Goal: Task Accomplishment & Management: Complete application form

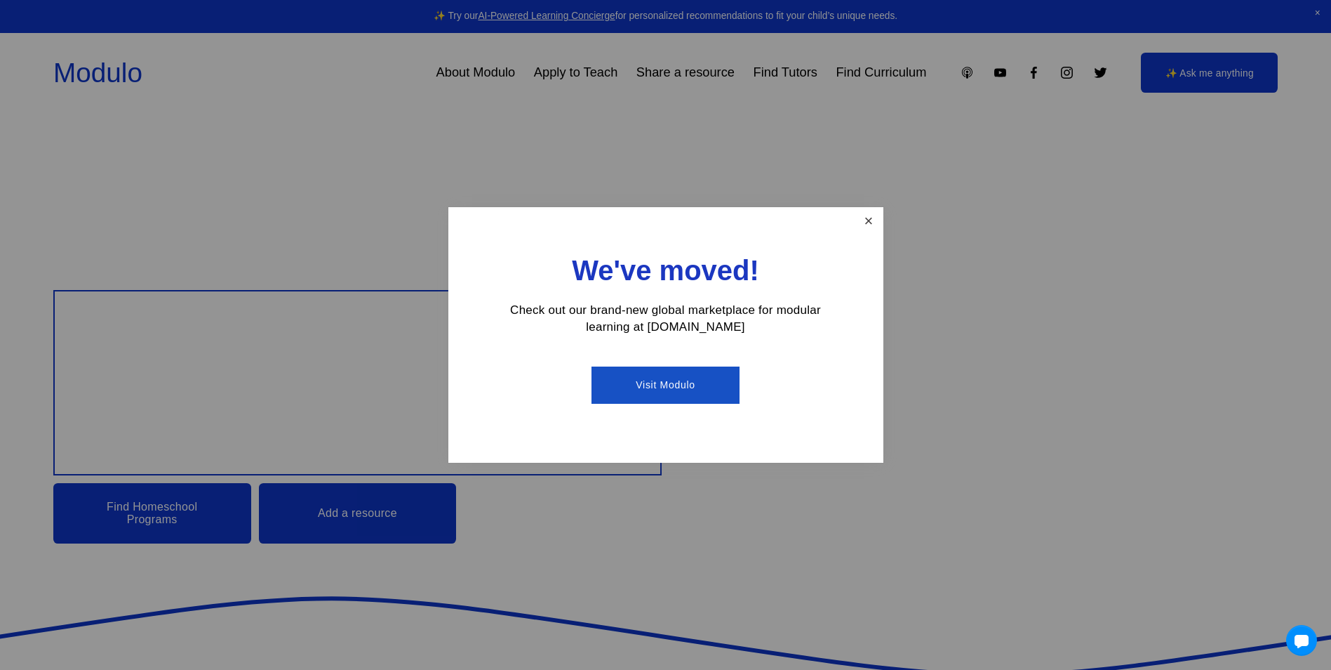
click at [861, 225] on link "Close" at bounding box center [868, 221] width 25 height 25
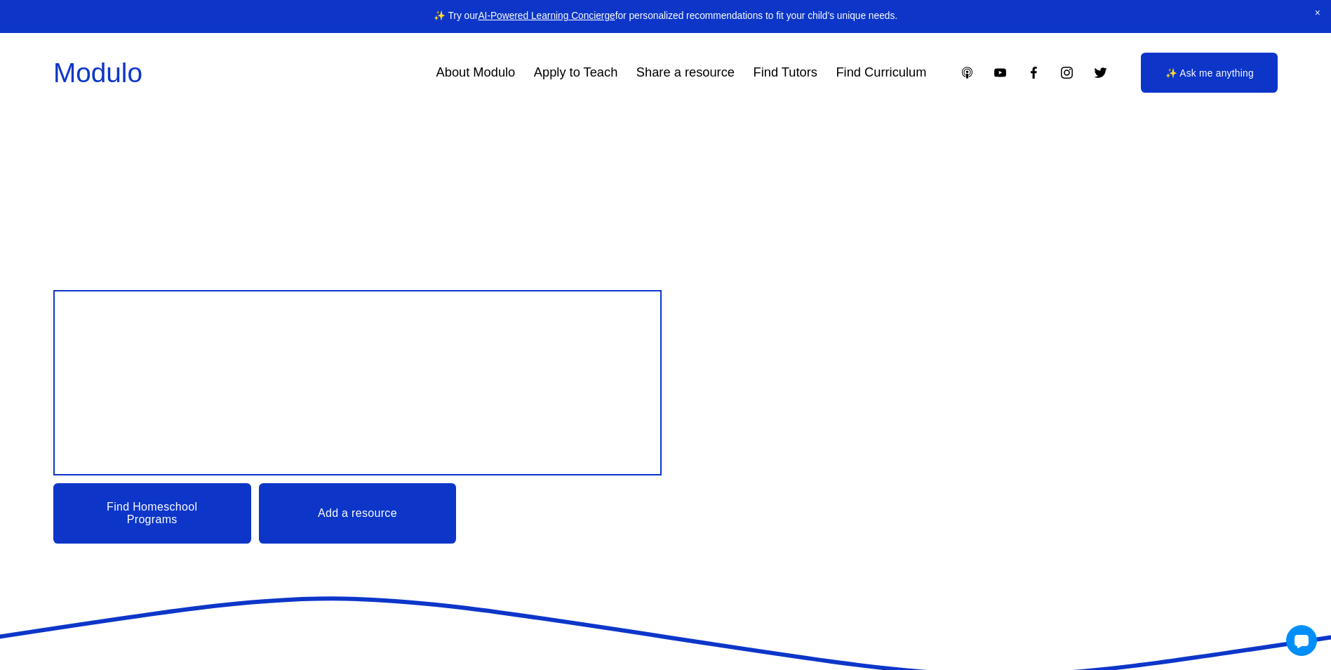
click at [568, 64] on link "Apply to Teach" at bounding box center [576, 73] width 84 height 26
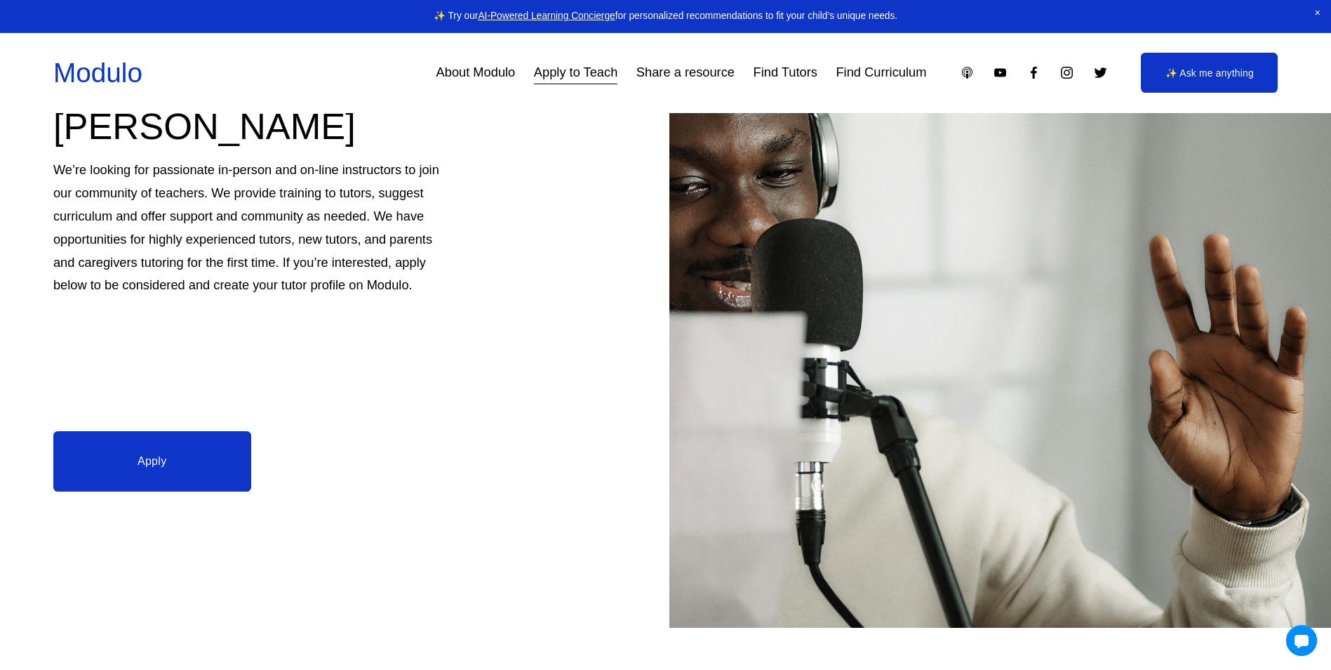
scroll to position [211, 0]
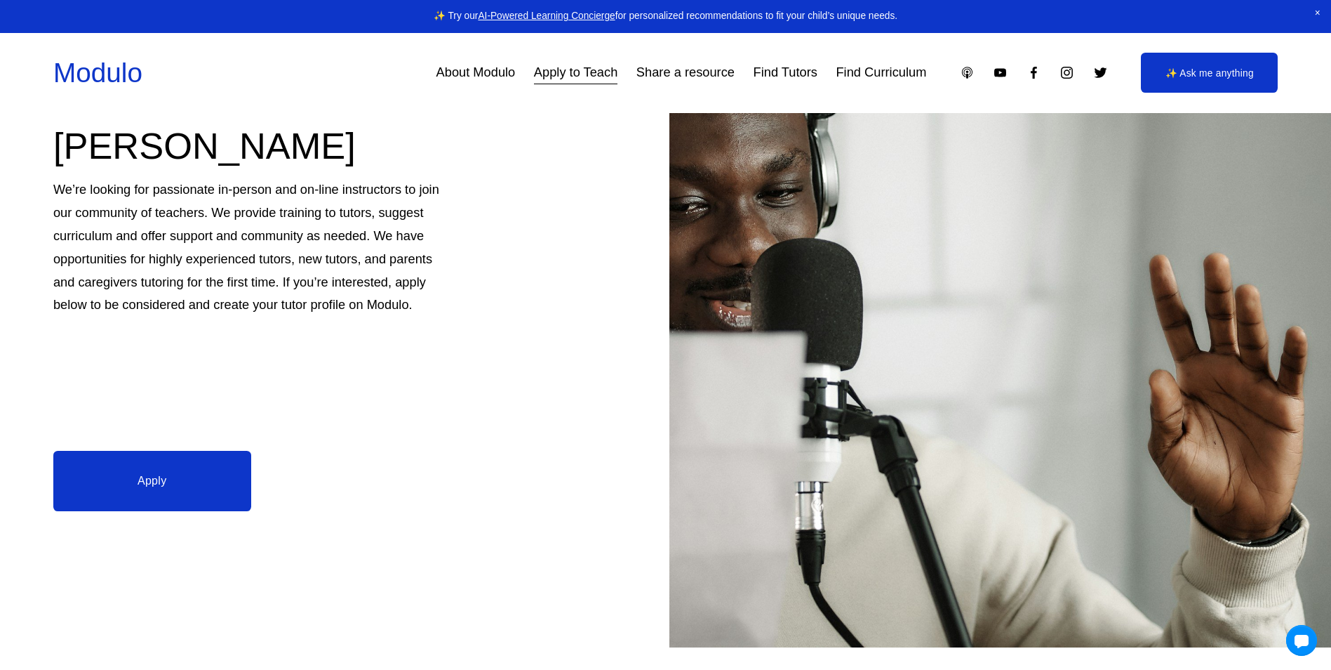
click at [131, 495] on link "Apply" at bounding box center [152, 481] width 198 height 60
click at [782, 73] on link "Find Tutors" at bounding box center [786, 73] width 64 height 26
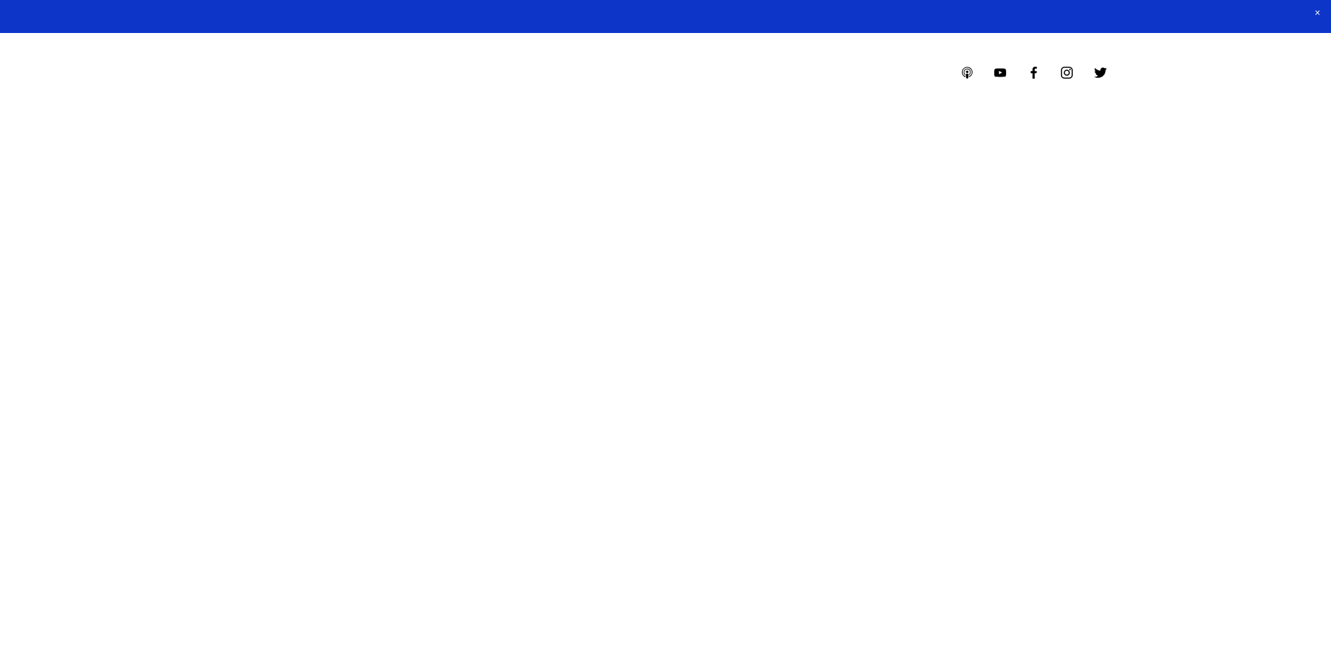
select select "**"
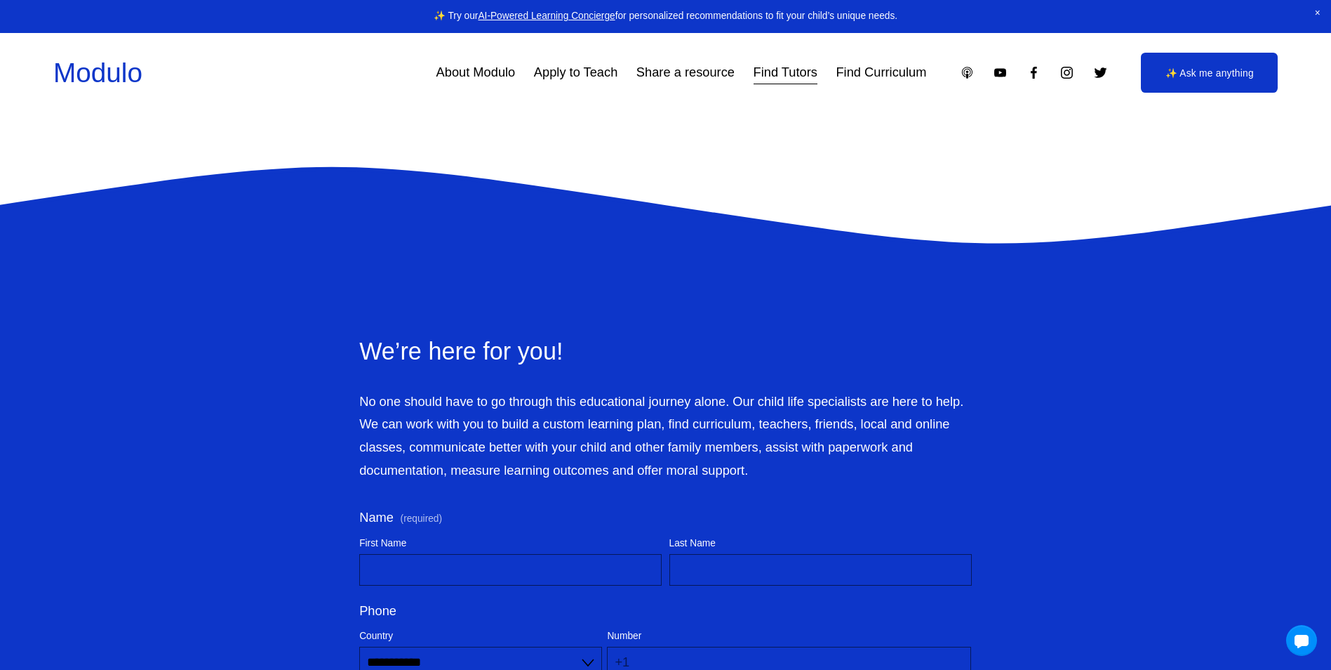
scroll to position [5194, 0]
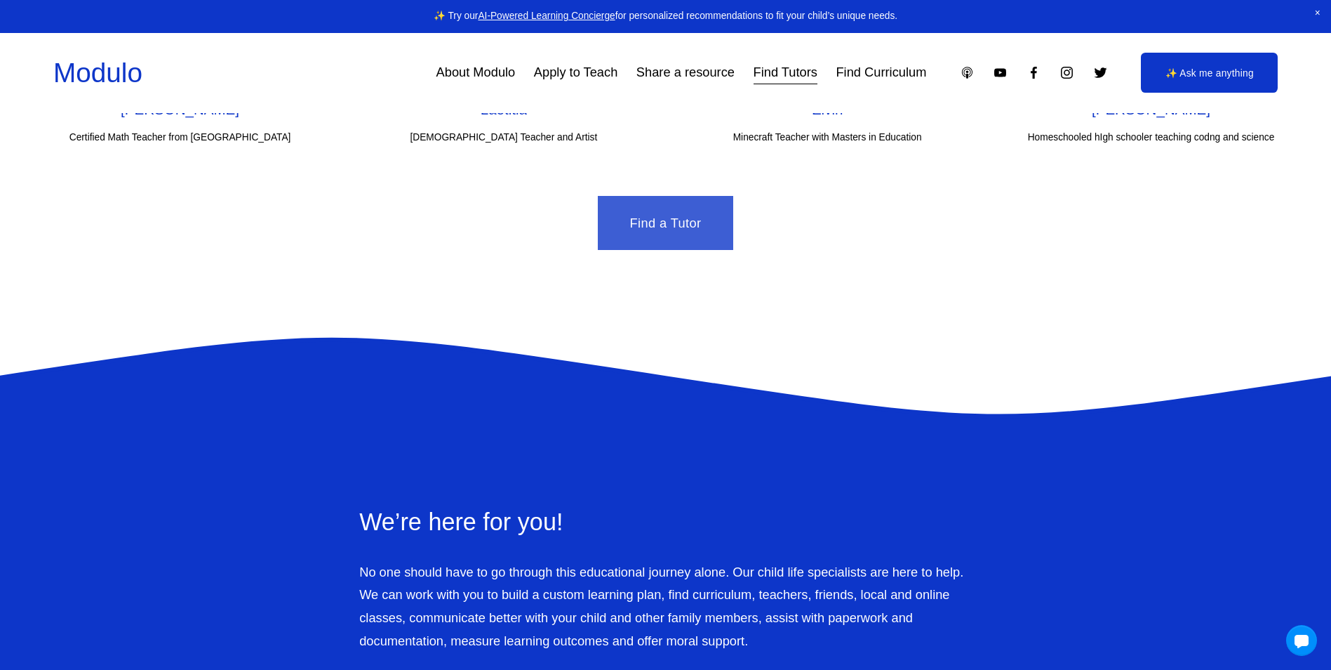
click at [646, 246] on link "Find a Tutor" at bounding box center [665, 223] width 135 height 54
